Goal: Transaction & Acquisition: Purchase product/service

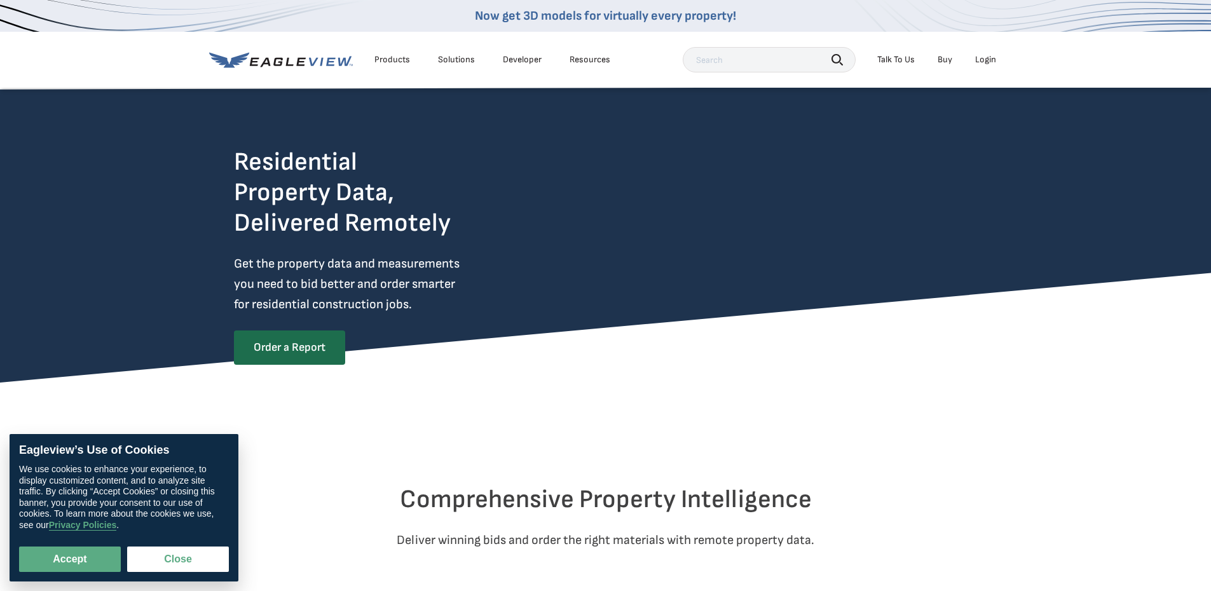
click at [986, 59] on div "Login" at bounding box center [986, 59] width 21 height 11
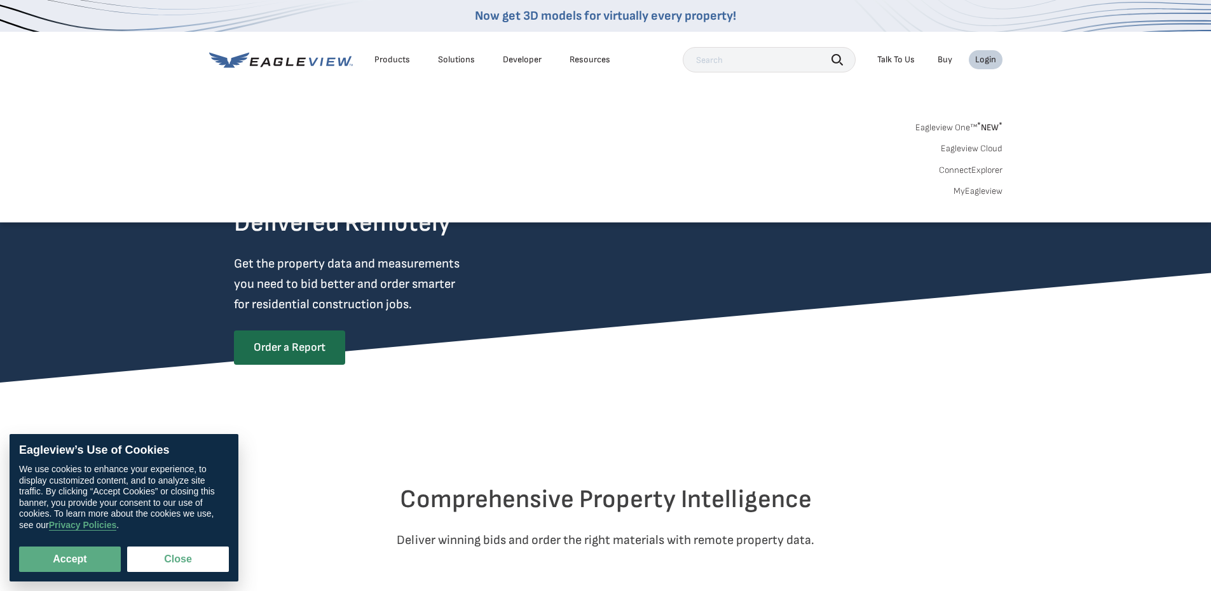
click at [995, 192] on link "MyEagleview" at bounding box center [978, 191] width 49 height 11
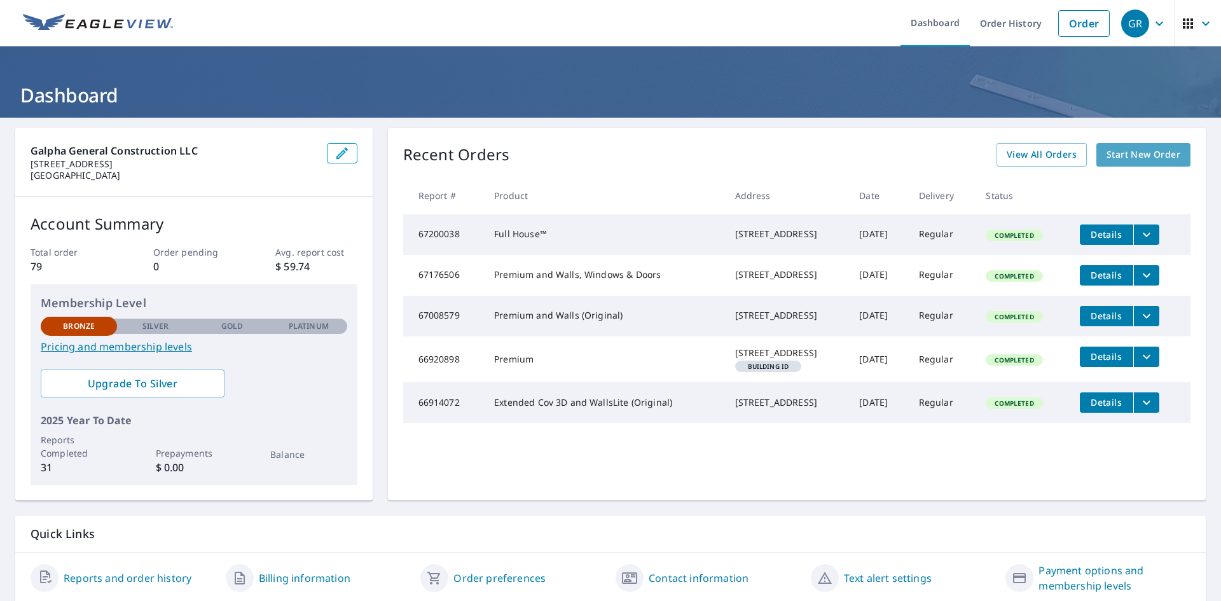
click at [1133, 155] on span "Start New Order" at bounding box center [1144, 155] width 74 height 16
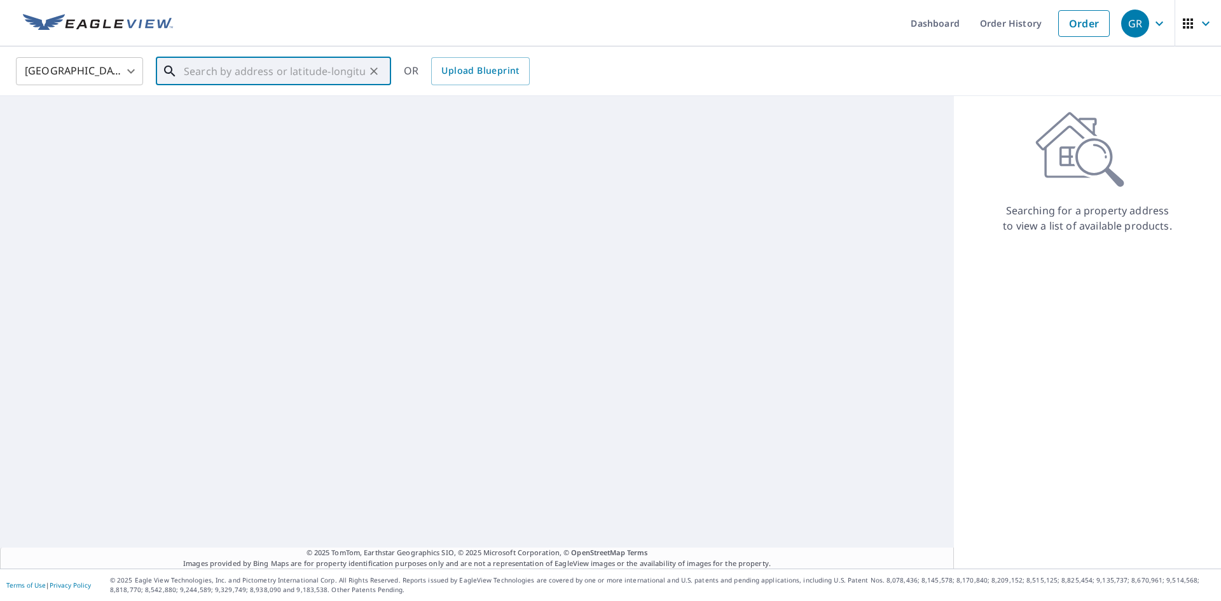
click at [230, 77] on input "text" at bounding box center [274, 71] width 181 height 36
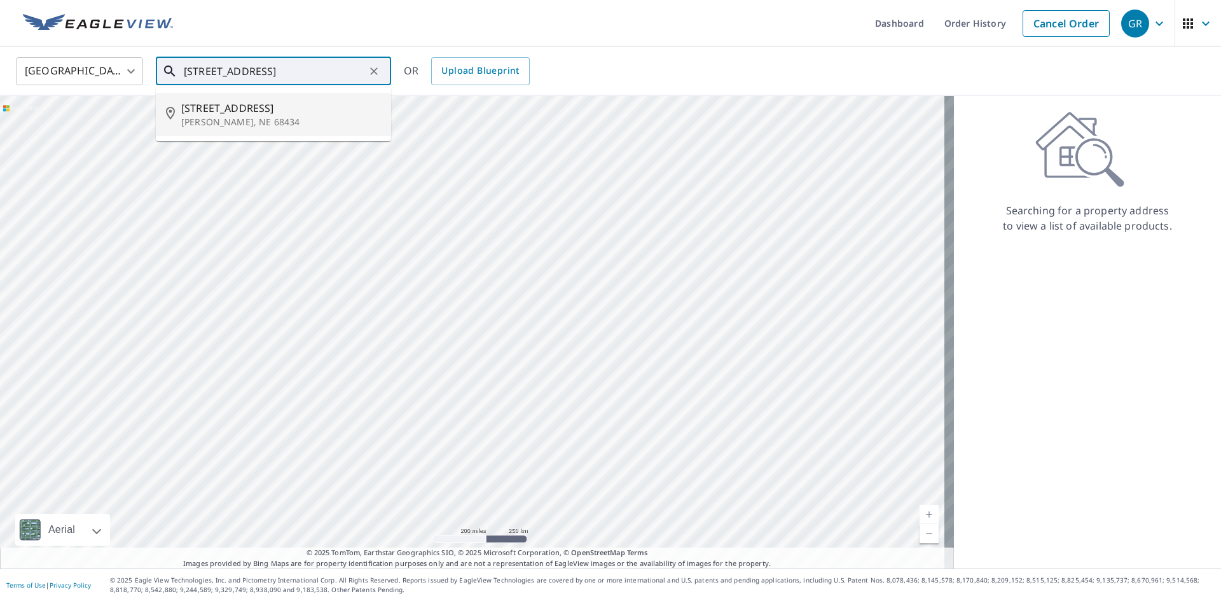
click at [212, 125] on p "Seward, NE 68434" at bounding box center [281, 122] width 200 height 13
type input "906 Lincoln St Seward, NE 68434"
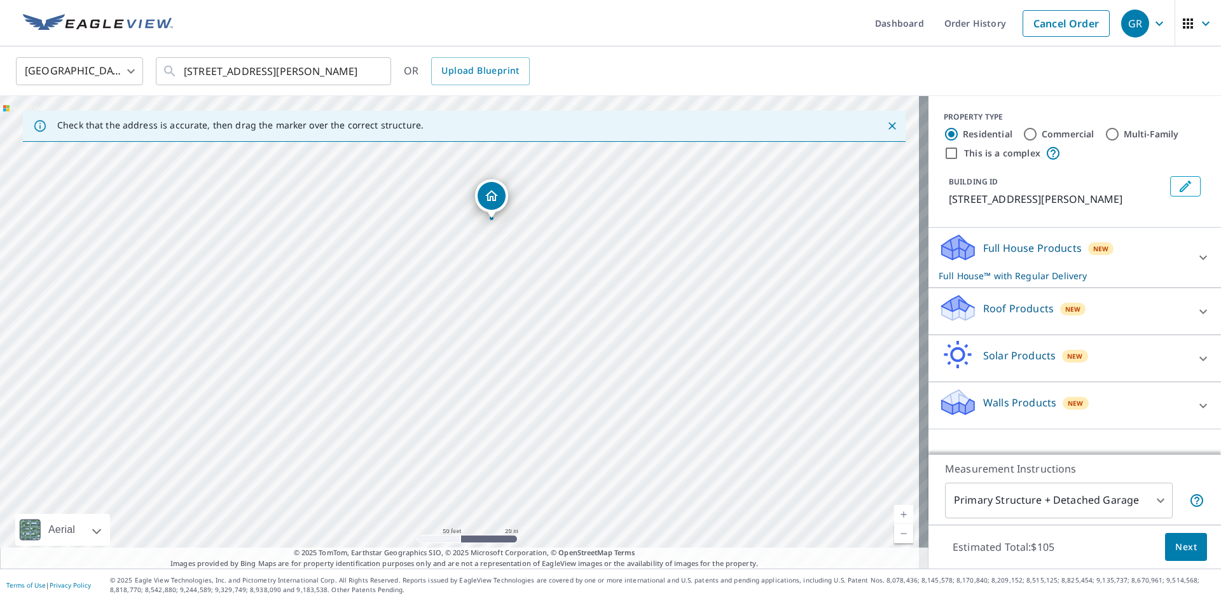
click at [1197, 254] on icon at bounding box center [1203, 257] width 15 height 15
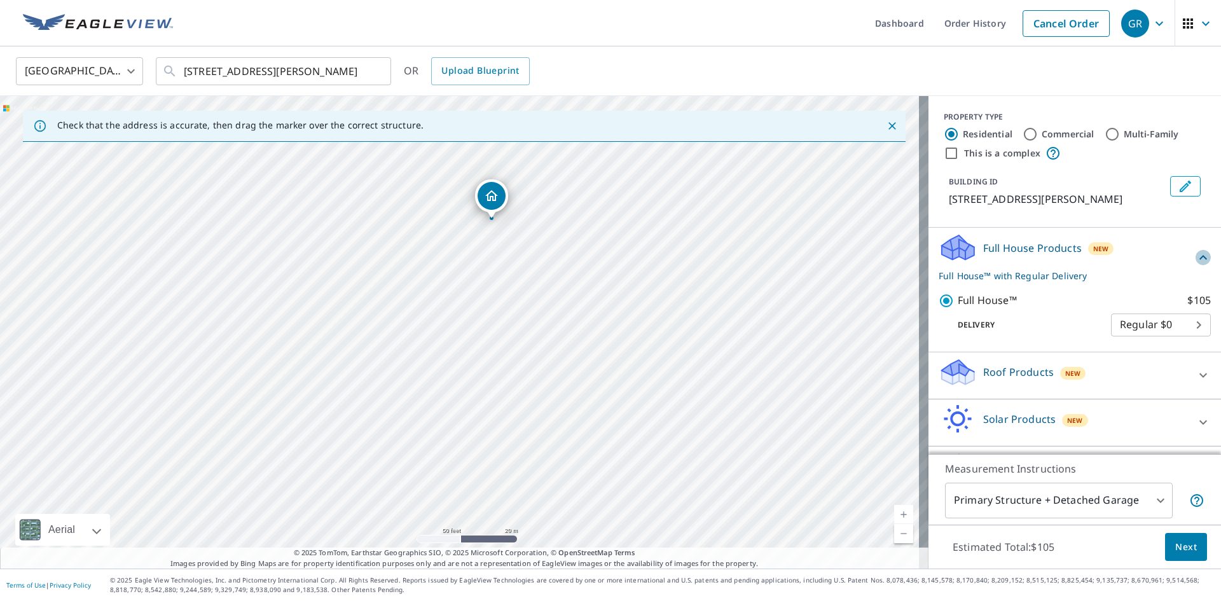
click at [1196, 254] on icon at bounding box center [1203, 257] width 15 height 15
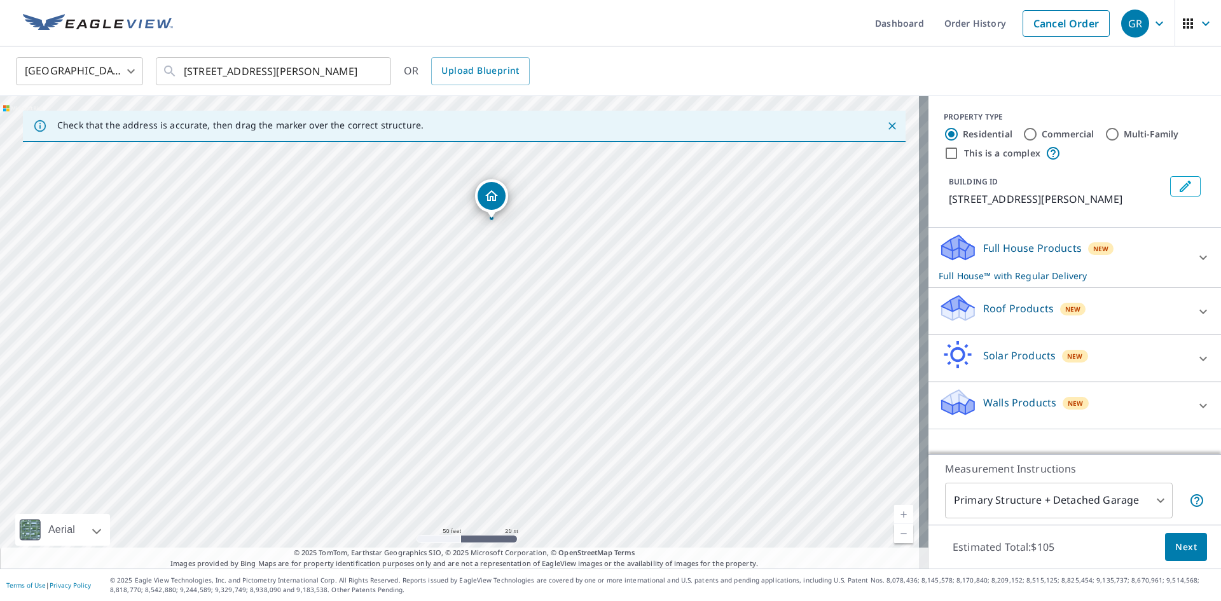
click at [1196, 313] on icon at bounding box center [1203, 311] width 15 height 15
click at [1196, 310] on icon at bounding box center [1203, 311] width 15 height 15
click at [1196, 402] on icon at bounding box center [1203, 405] width 15 height 15
click at [1196, 252] on icon at bounding box center [1203, 257] width 15 height 15
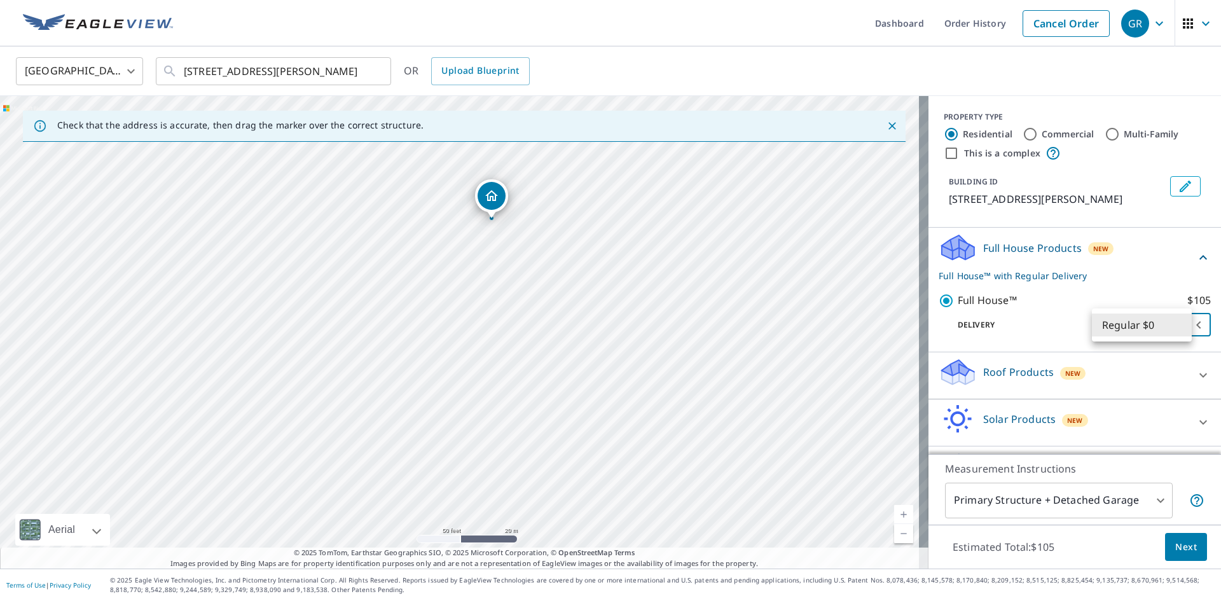
click at [1173, 324] on body "GR GR Dashboard Order History Cancel Order GR United States US ​ 906 Lincoln St…" at bounding box center [610, 300] width 1221 height 601
click at [1178, 324] on li "Regular $0" at bounding box center [1142, 325] width 100 height 23
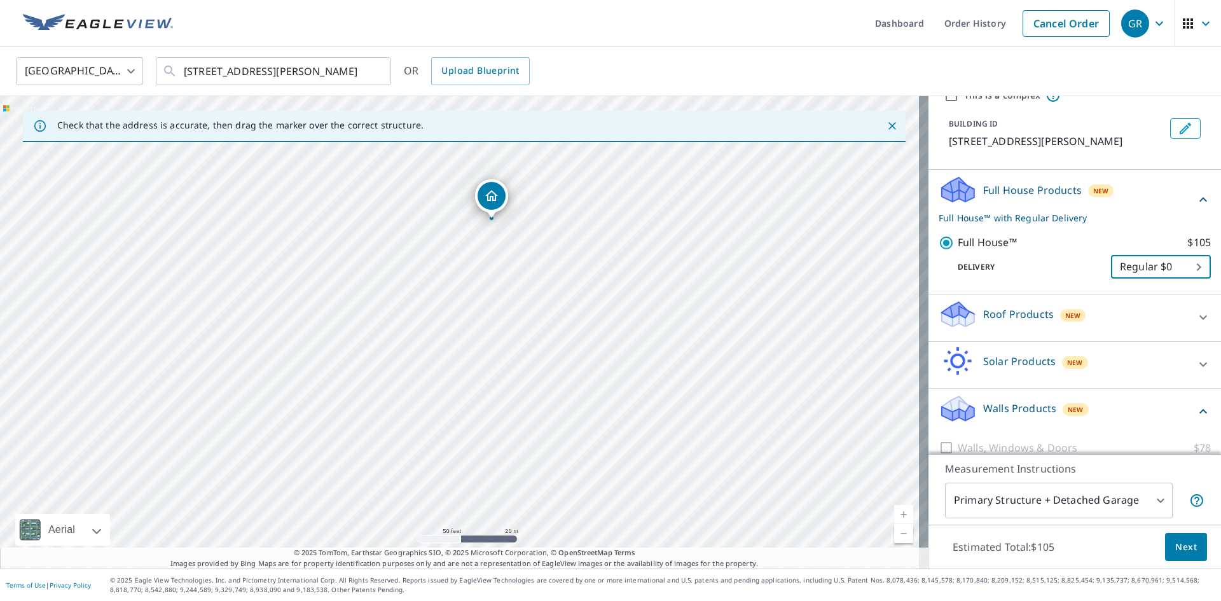
scroll to position [111, 0]
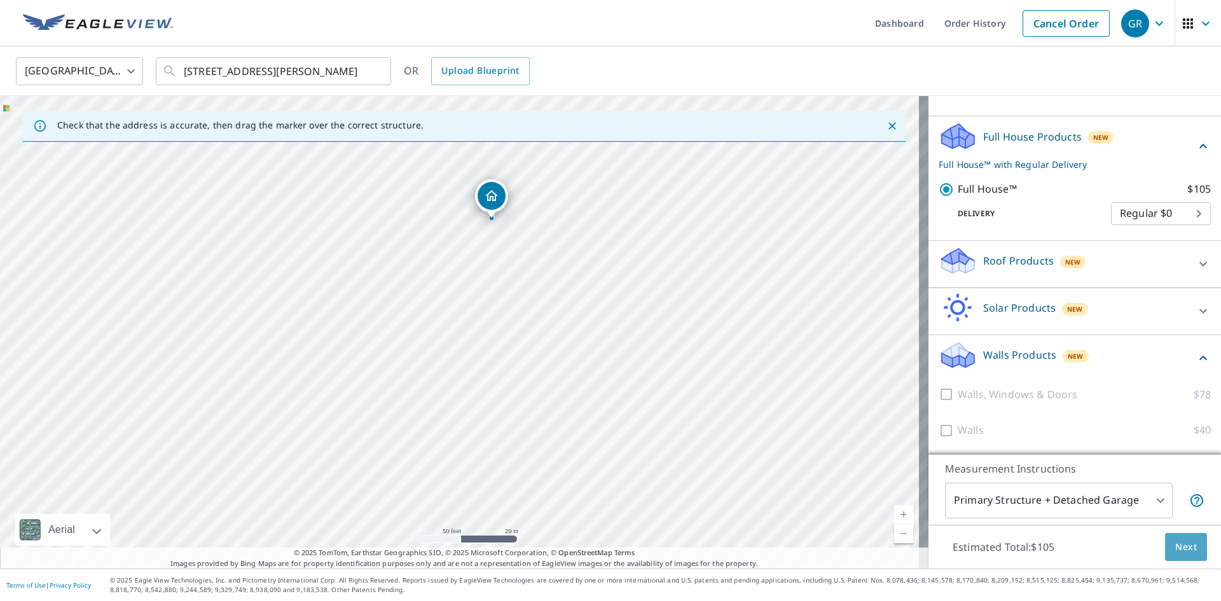
click at [1192, 548] on button "Next" at bounding box center [1186, 547] width 42 height 29
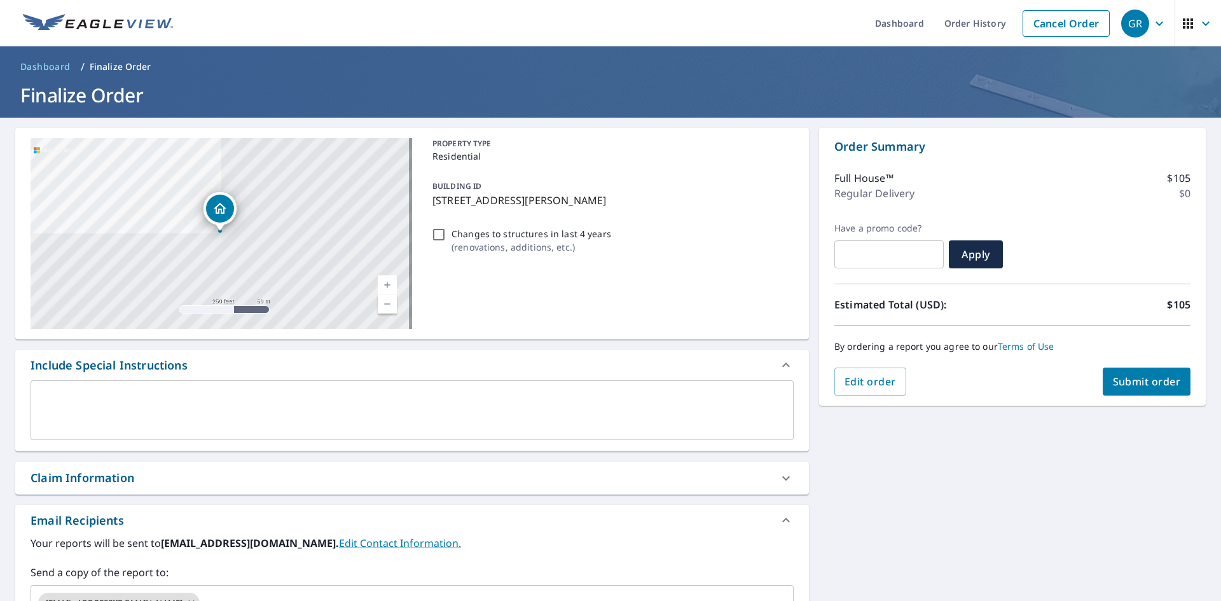
click at [119, 403] on textarea at bounding box center [411, 410] width 745 height 36
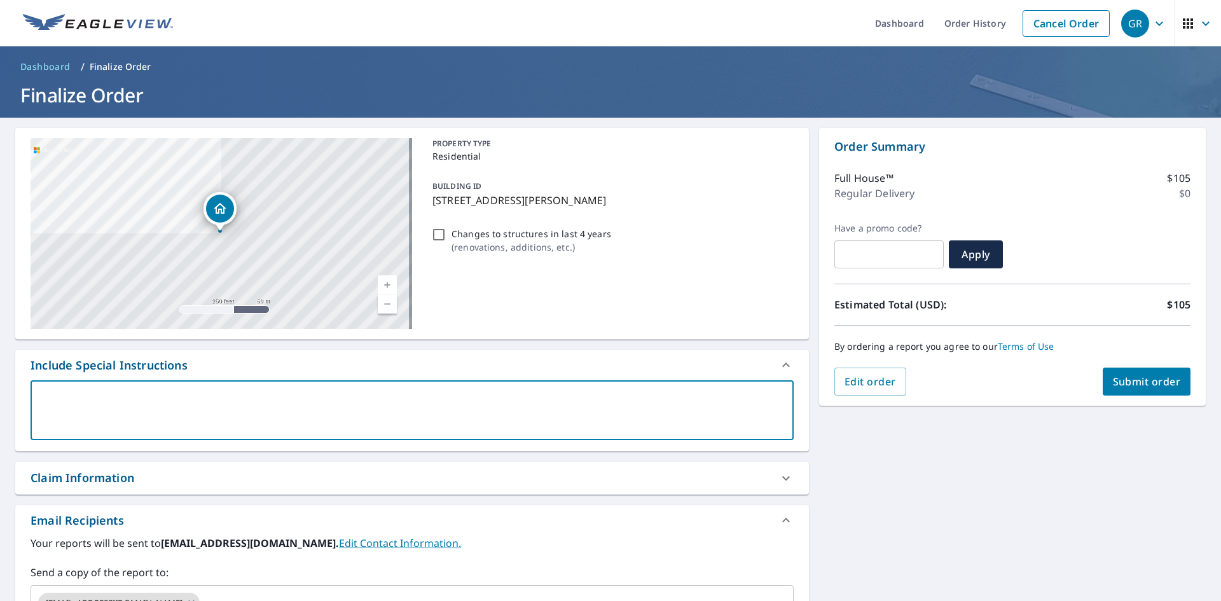
click at [1155, 385] on span "Submit order" at bounding box center [1147, 382] width 68 height 14
